Goal: Find specific page/section: Find specific page/section

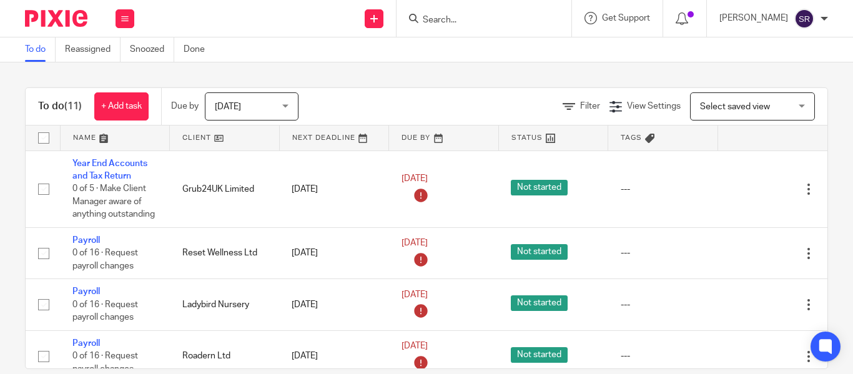
click at [422, 21] on input "Search" at bounding box center [478, 20] width 112 height 11
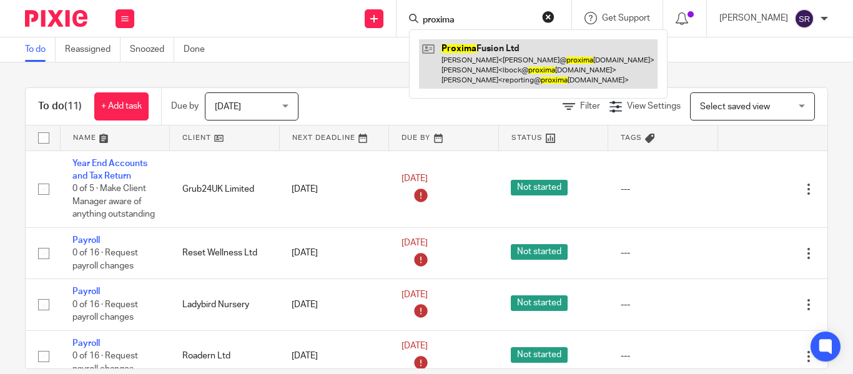
type input "proxima"
click at [467, 55] on link at bounding box center [538, 63] width 239 height 49
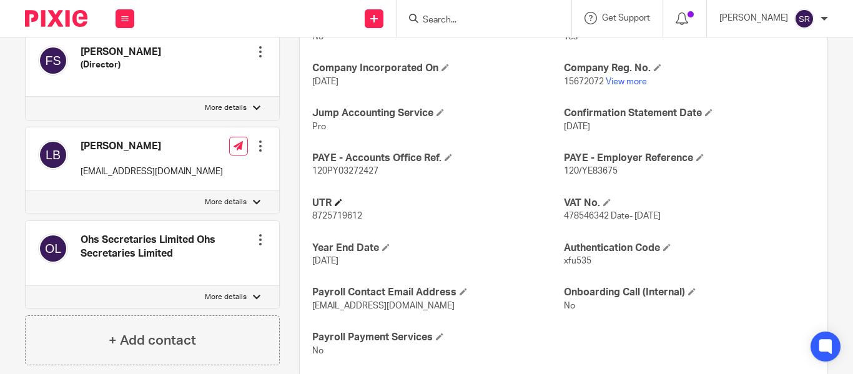
scroll to position [528, 0]
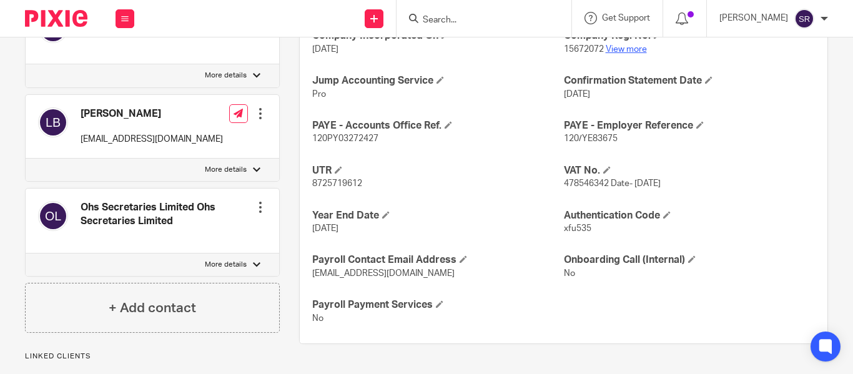
click at [634, 47] on link "View more" at bounding box center [626, 49] width 41 height 9
